Goal: Information Seeking & Learning: Check status

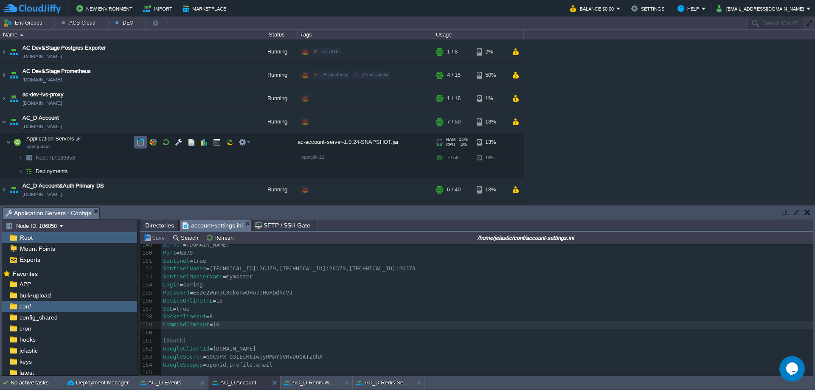
scroll to position [42, 0]
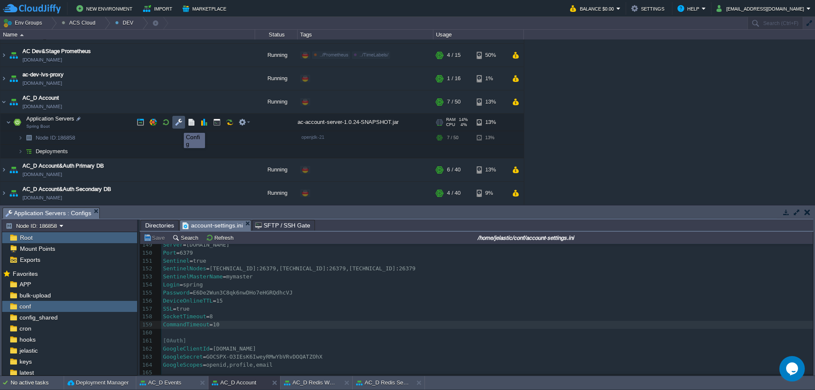
click at [177, 125] on button "button" at bounding box center [179, 122] width 8 height 8
click at [192, 121] on button "button" at bounding box center [192, 122] width 8 height 8
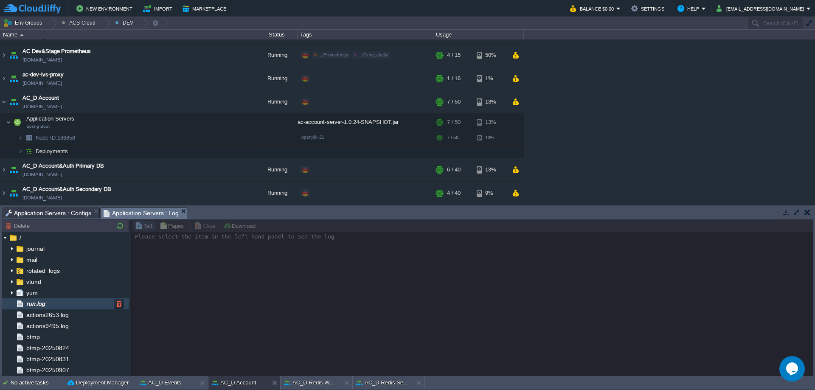
click at [60, 307] on div "run.log" at bounding box center [65, 303] width 127 height 11
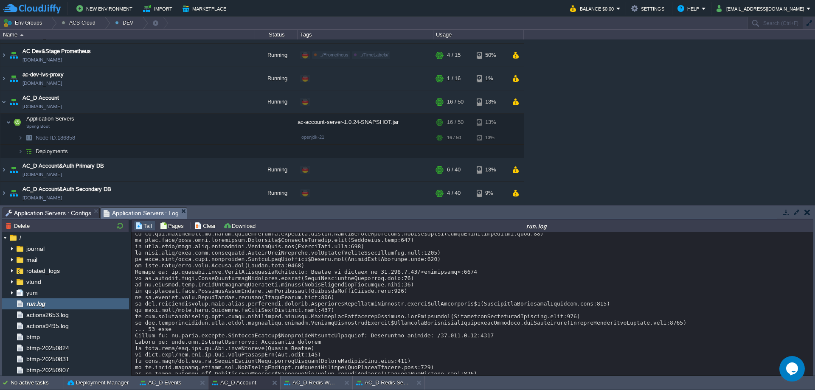
scroll to position [5645, 0]
drag, startPoint x: 473, startPoint y: 333, endPoint x: 254, endPoint y: 334, distance: 218.7
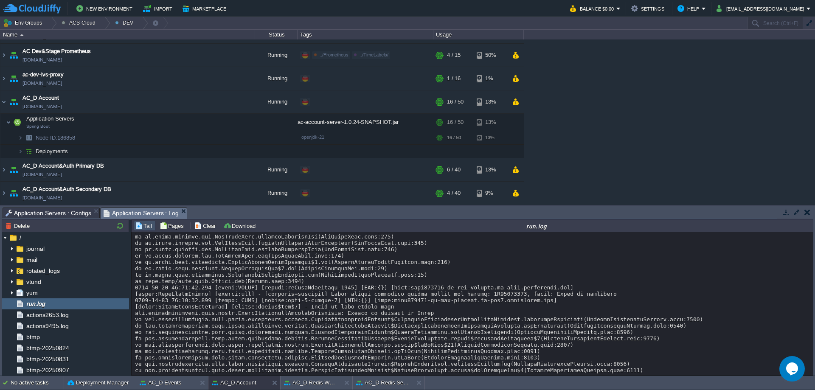
scroll to position [5475, 0]
drag, startPoint x: 397, startPoint y: 313, endPoint x: 385, endPoint y: 313, distance: 12.7
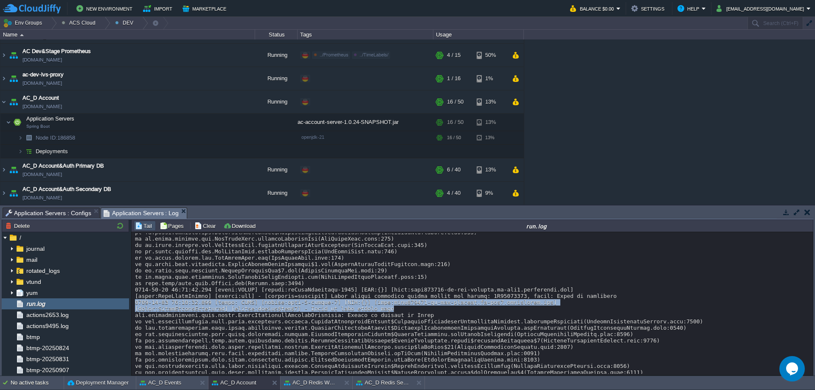
drag, startPoint x: 371, startPoint y: 310, endPoint x: 134, endPoint y: 306, distance: 237.0
click at [134, 306] on div "Loading..." at bounding box center [472, 303] width 681 height 143
